Goal: Information Seeking & Learning: Learn about a topic

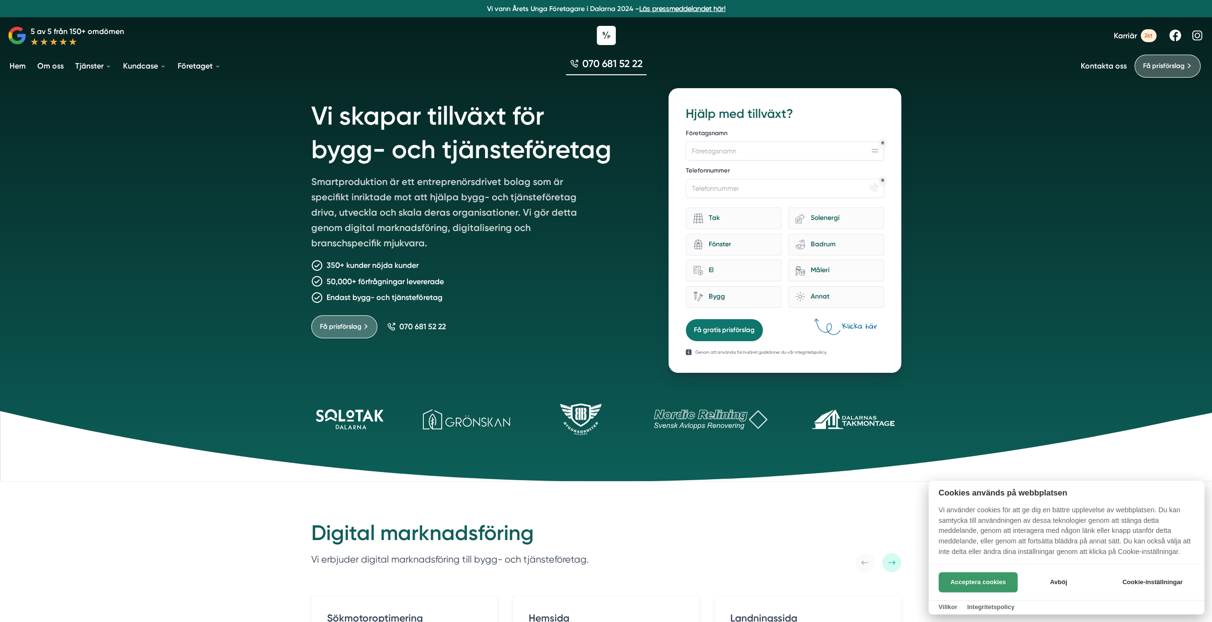
click at [959, 582] on button "Acceptera cookies" at bounding box center [978, 582] width 79 height 20
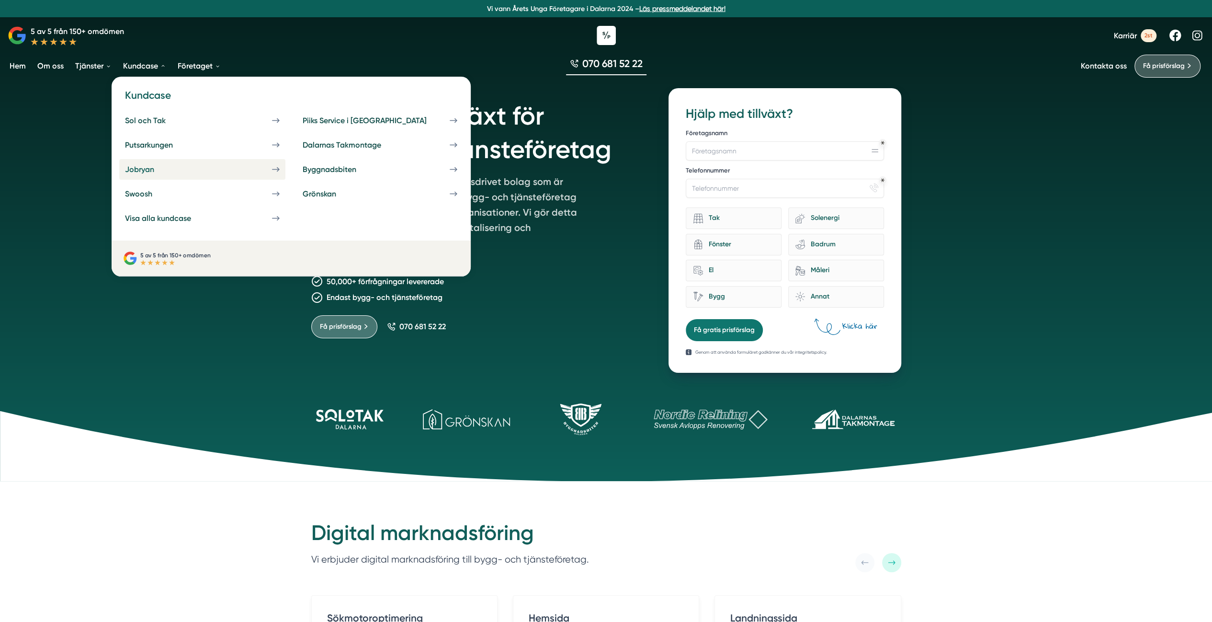
click at [140, 169] on div "Jobryan" at bounding box center [151, 169] width 52 height 9
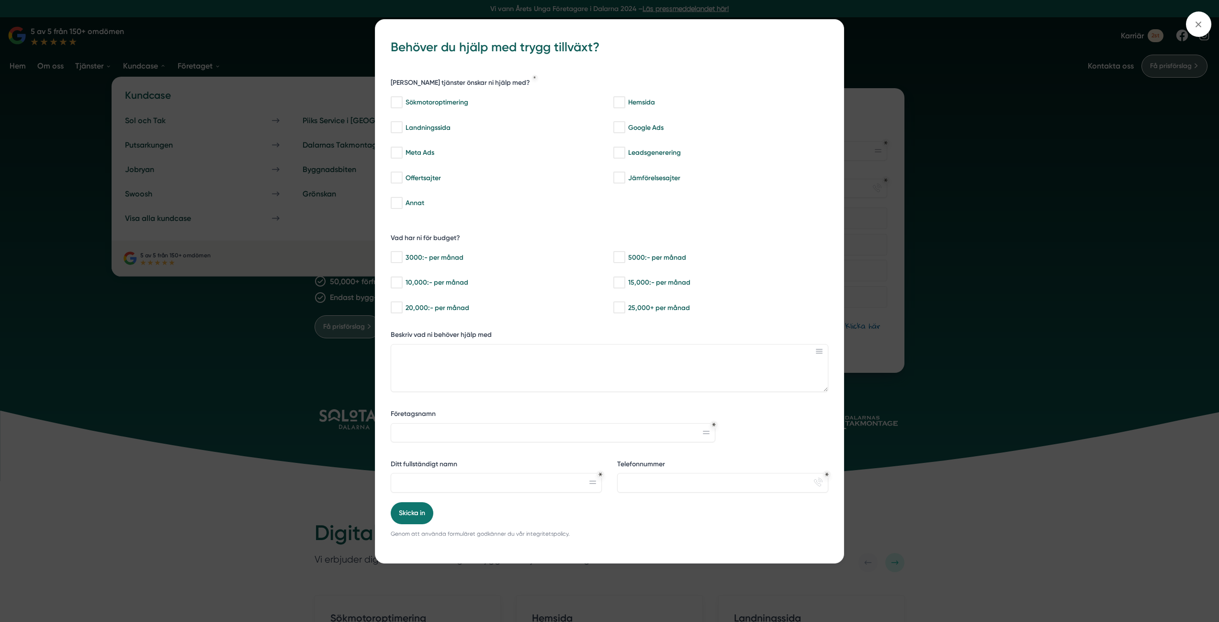
click at [295, 308] on div "bbc9b822-b2c6-488a-ab3e-9a2d59e49c7c Behöver du hjälp med trygg tillväxt? Vilka…" at bounding box center [609, 311] width 1219 height 622
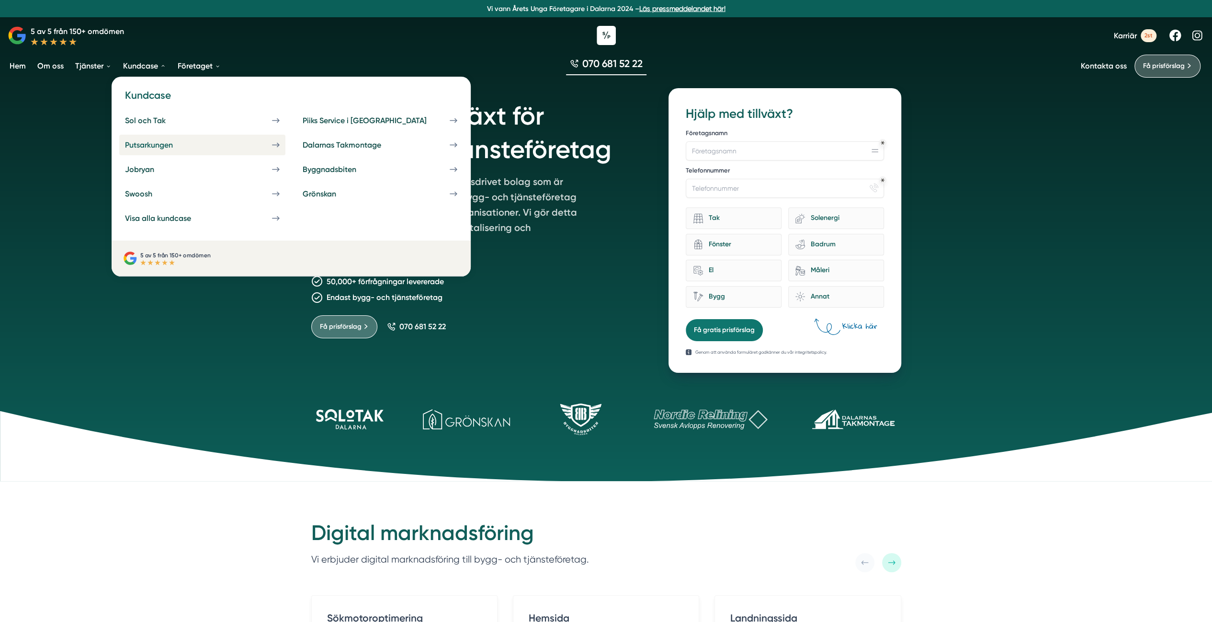
click at [147, 146] on div "Putsarkungen" at bounding box center [160, 144] width 71 height 9
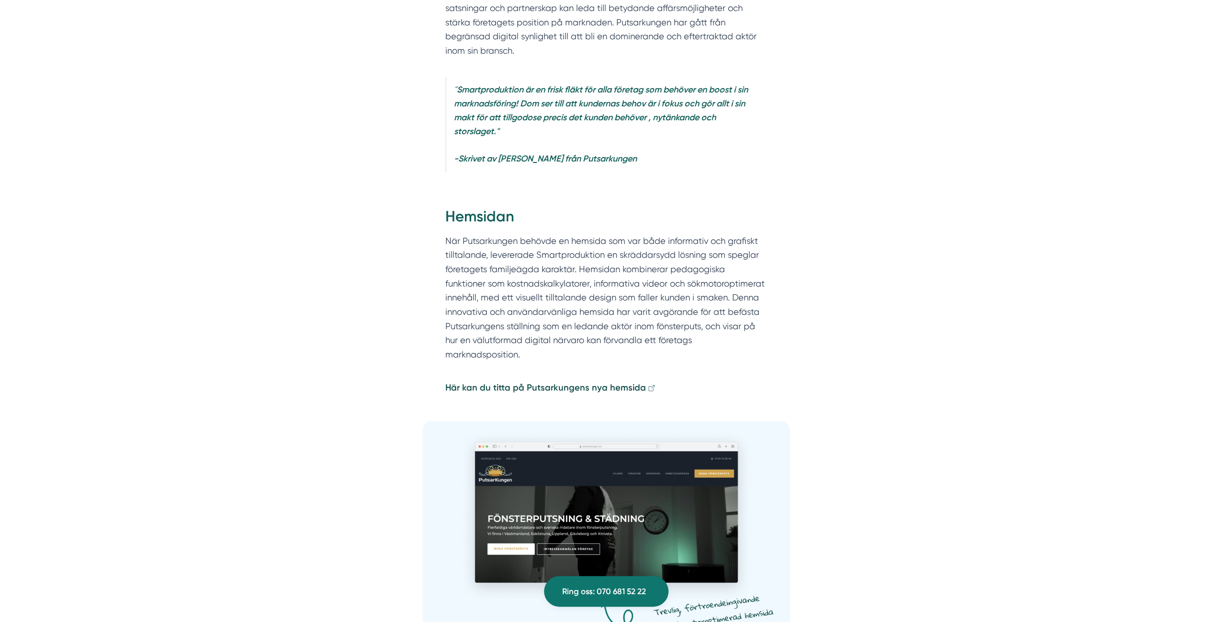
scroll to position [1724, 0]
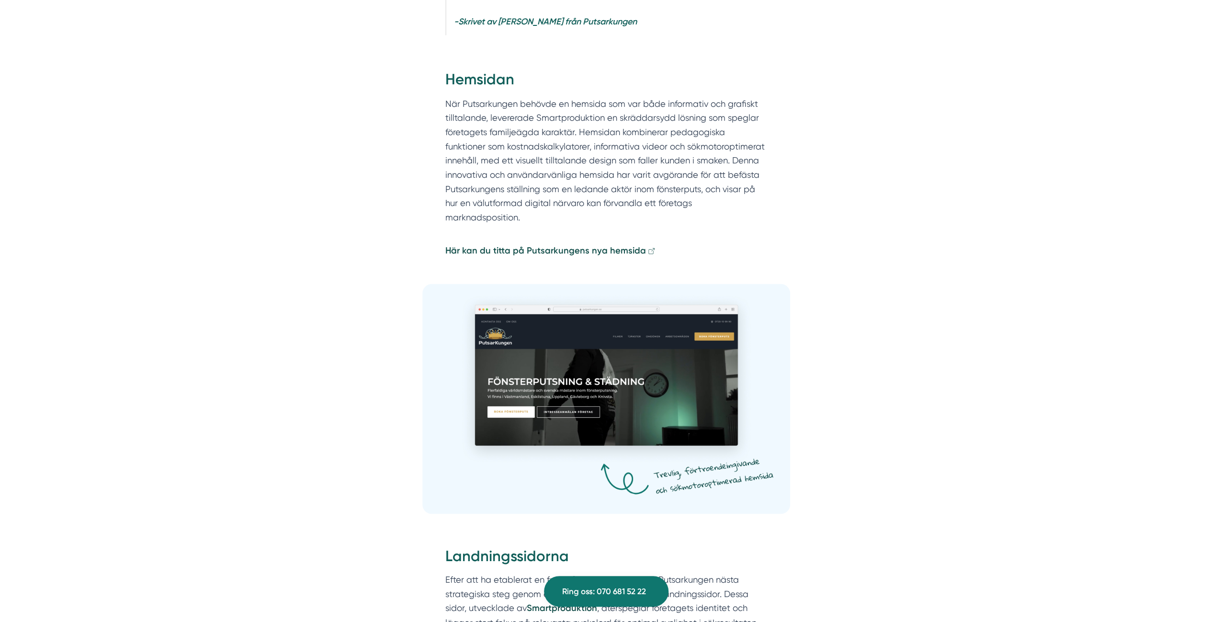
click at [588, 359] on img at bounding box center [606, 398] width 368 height 230
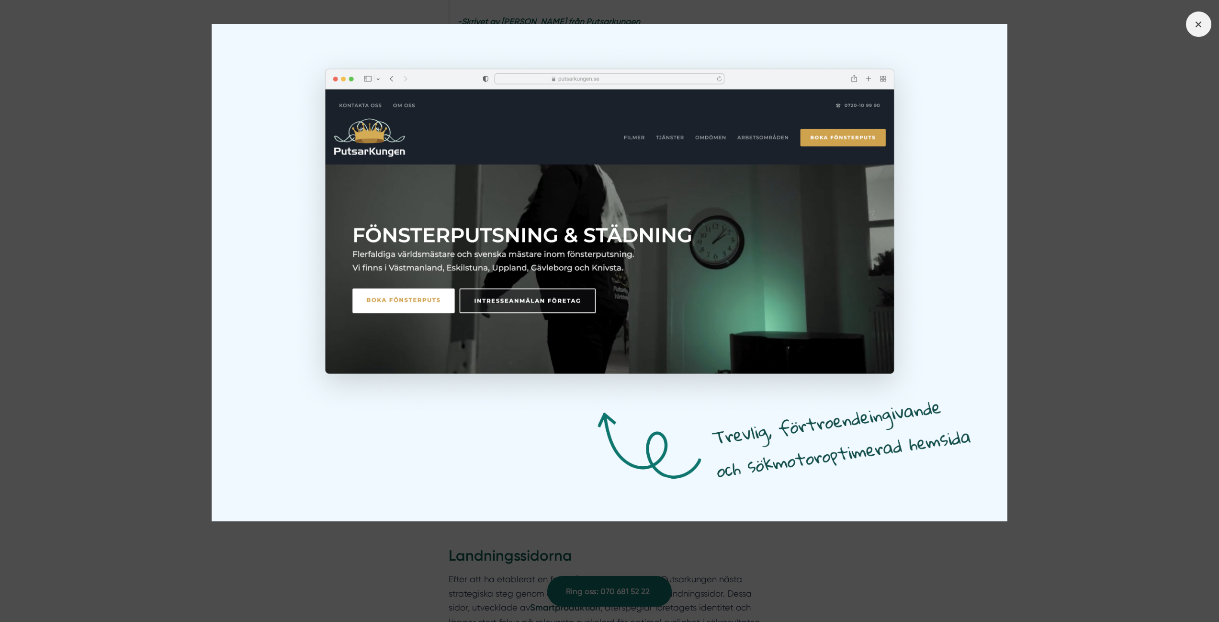
click at [1200, 23] on line at bounding box center [1198, 24] width 5 height 5
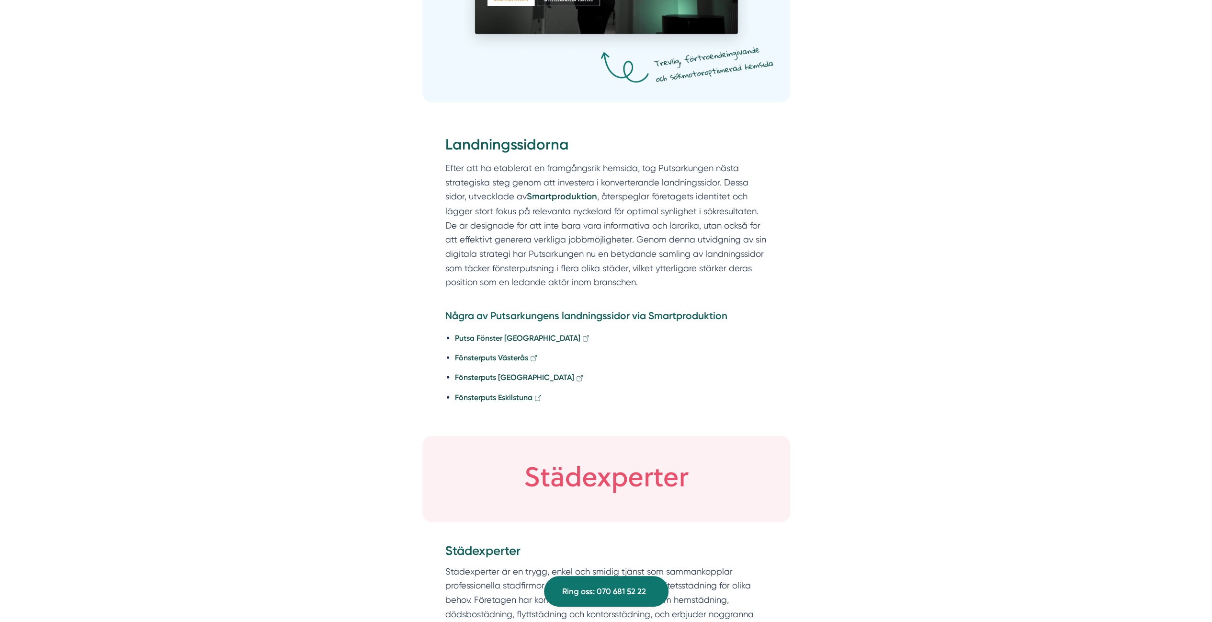
scroll to position [2155, 0]
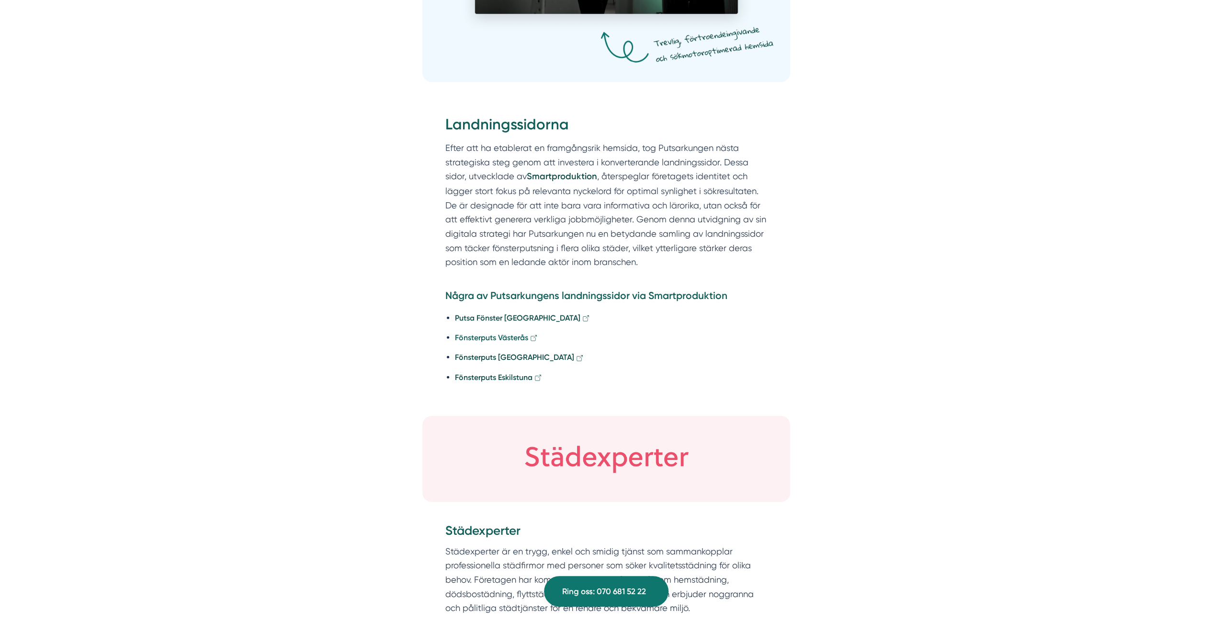
click at [484, 333] on strong "Fönsterputs Västerås" at bounding box center [491, 337] width 73 height 9
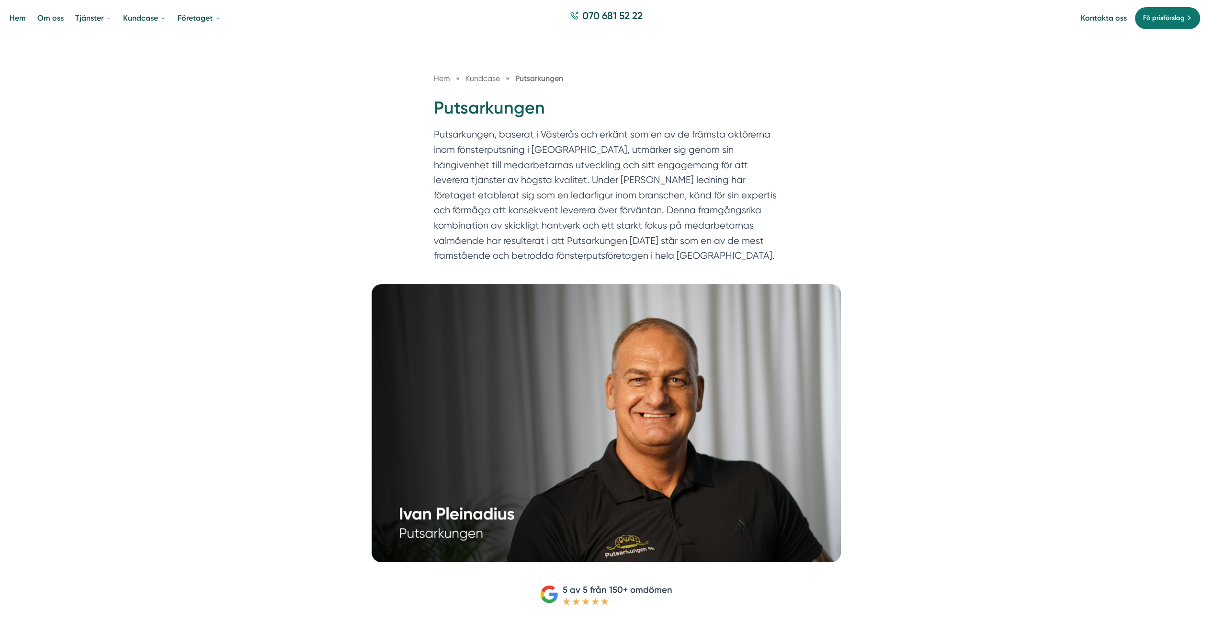
scroll to position [0, 0]
